Goal: Task Accomplishment & Management: Manage account settings

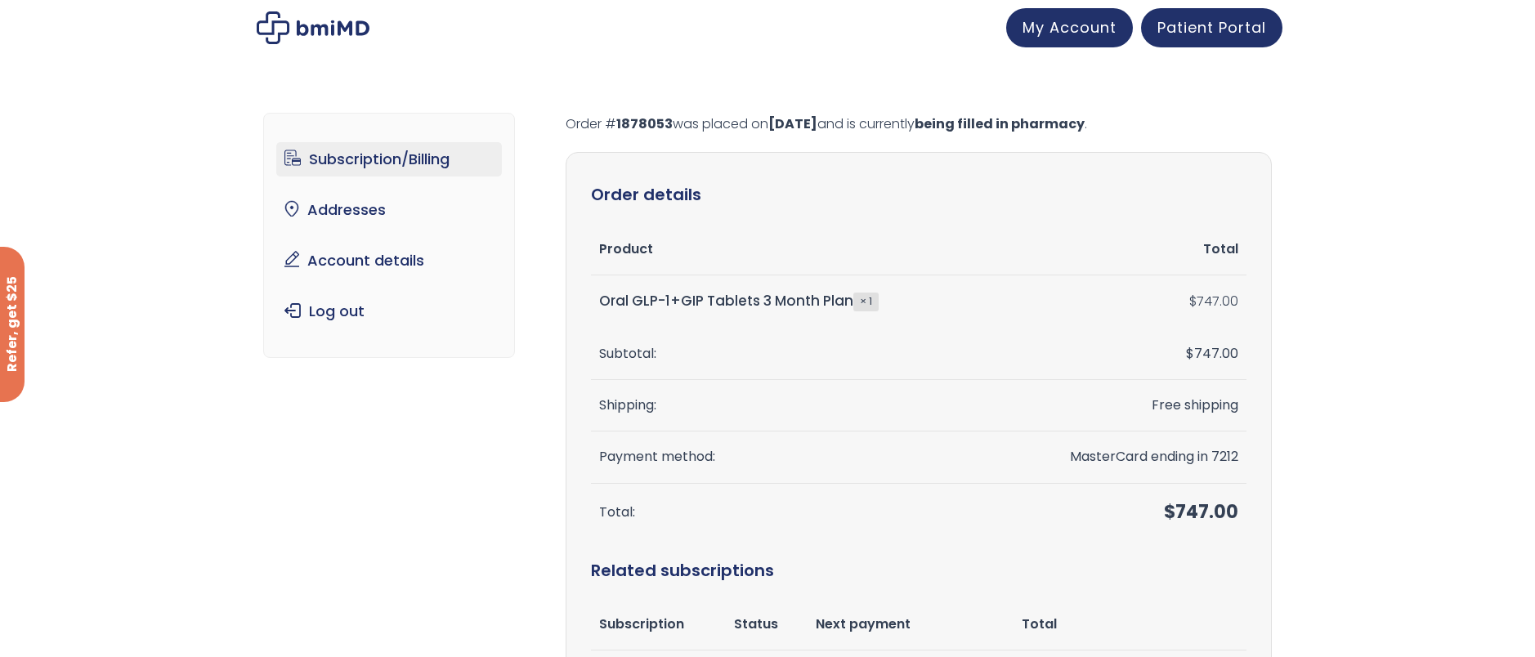
click at [378, 156] on link "Subscription/Billing" at bounding box center [389, 159] width 226 height 34
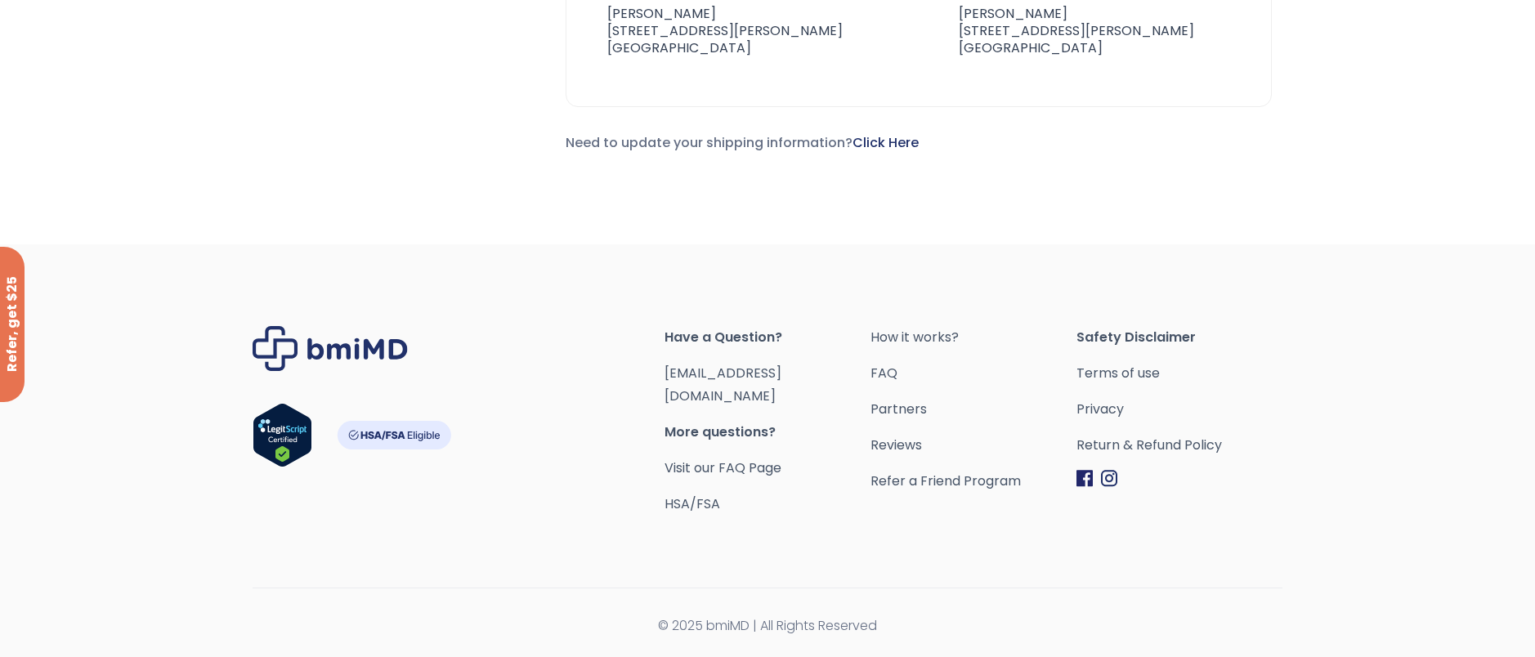
scroll to position [1513, 0]
click at [744, 392] on link "[EMAIL_ADDRESS][DOMAIN_NAME]" at bounding box center [723, 385] width 117 height 42
click at [719, 394] on link "[EMAIL_ADDRESS][DOMAIN_NAME]" at bounding box center [723, 385] width 117 height 42
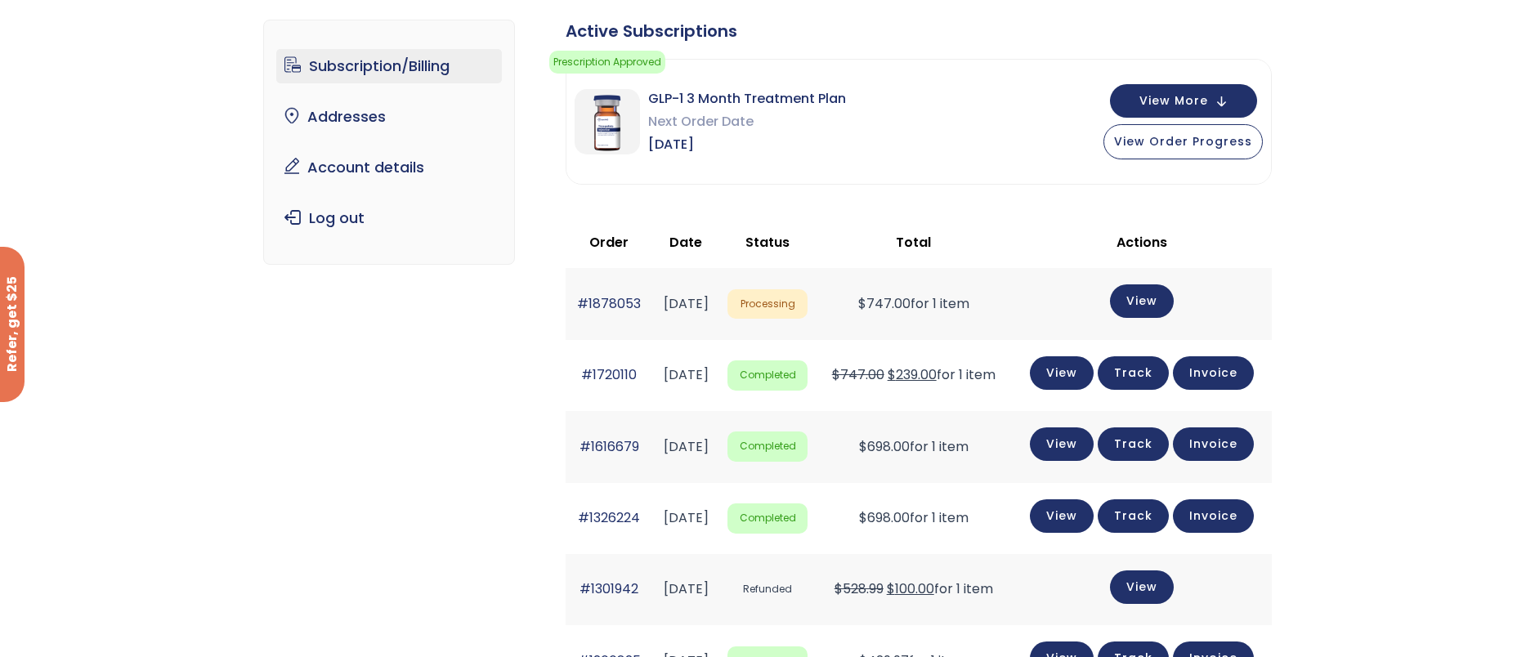
scroll to position [0, 0]
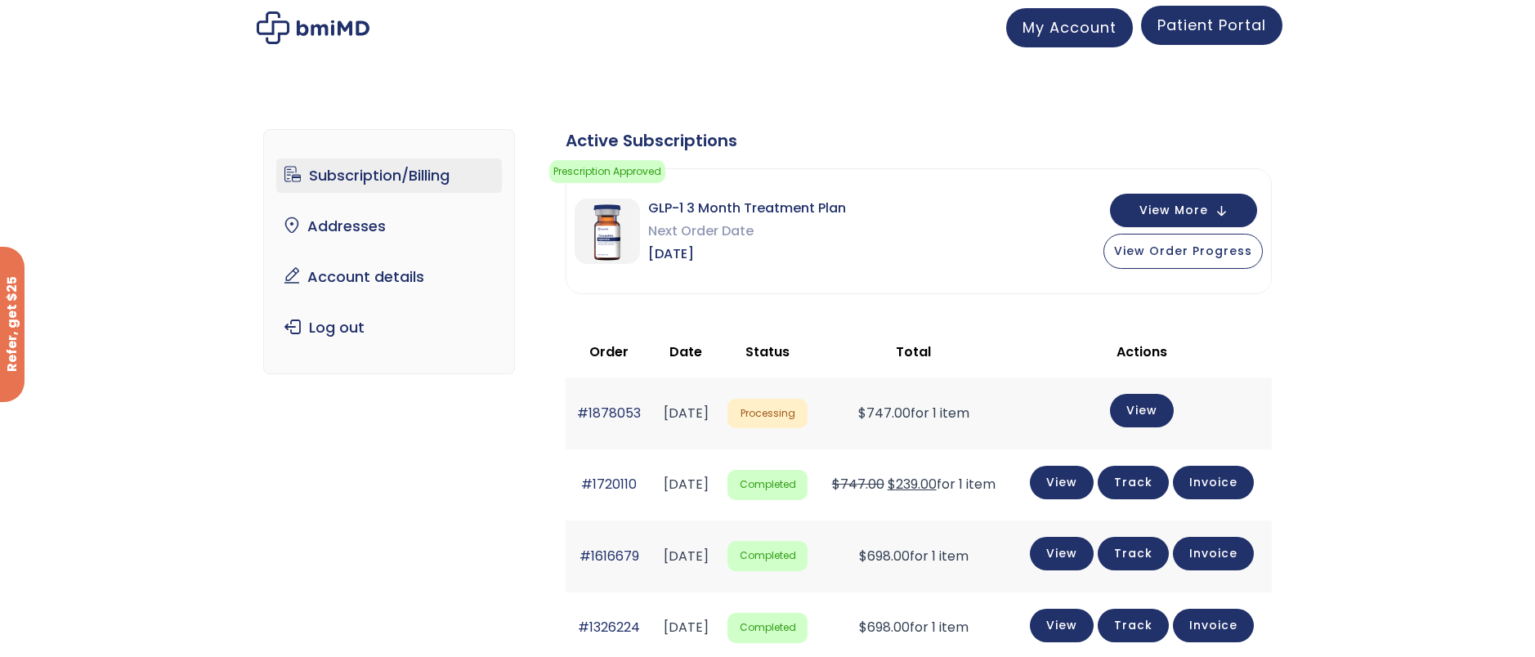
click at [1199, 29] on span "Patient Portal" at bounding box center [1212, 25] width 109 height 20
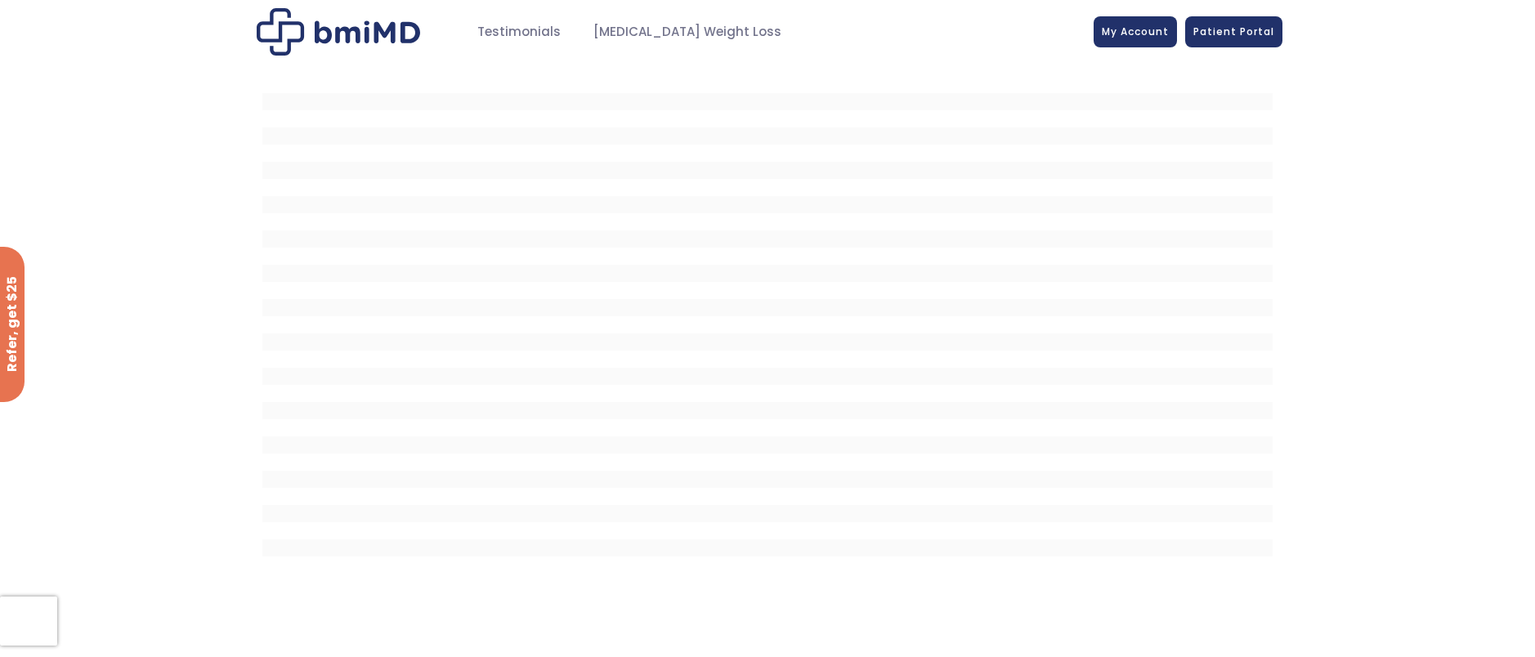
click at [1378, 294] on div at bounding box center [767, 334] width 1535 height 540
